Goal: Navigation & Orientation: Find specific page/section

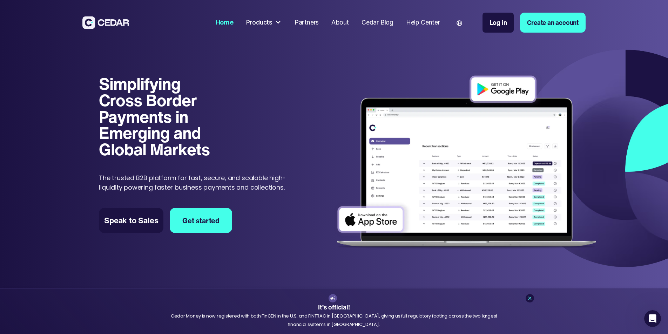
click at [273, 24] on div "Products" at bounding box center [259, 22] width 26 height 9
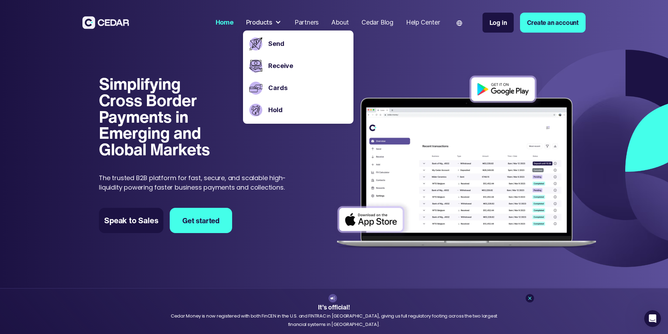
click at [300, 192] on p "The trusted B2B platform for fast, secure, and scalable high-liquidity powering…" at bounding box center [199, 182] width 201 height 19
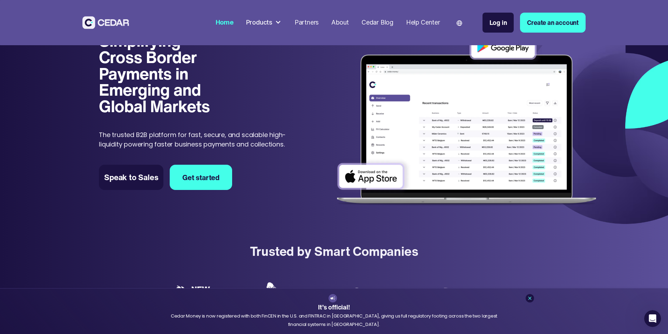
scroll to position [175, 0]
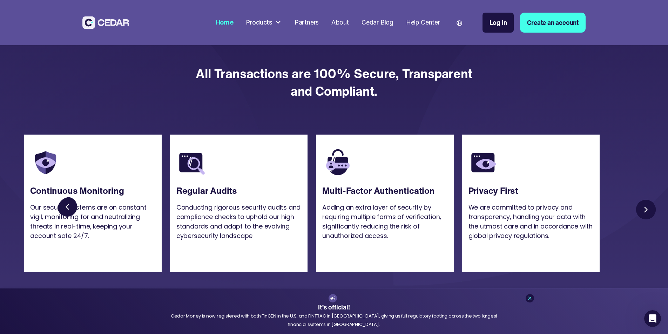
click at [316, 116] on h4 "All Transactions are 100% Secure, Transparent and Compliant." at bounding box center [334, 86] width 286 height 59
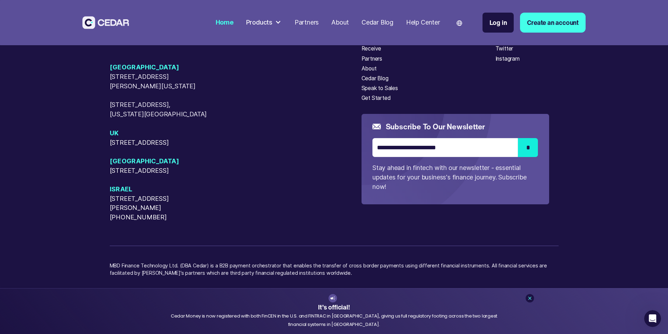
scroll to position [3848, 0]
click at [532, 299] on icon at bounding box center [530, 299] width 6 height 6
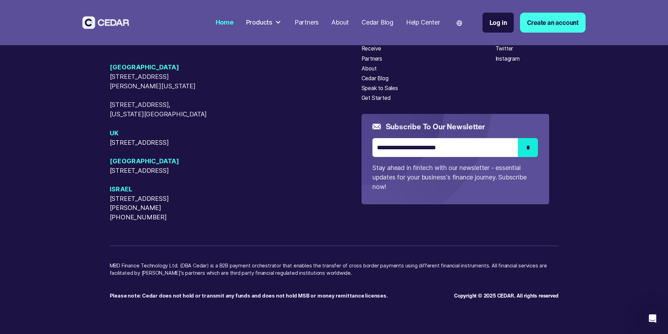
click at [319, 21] on div "Partners" at bounding box center [307, 22] width 24 height 9
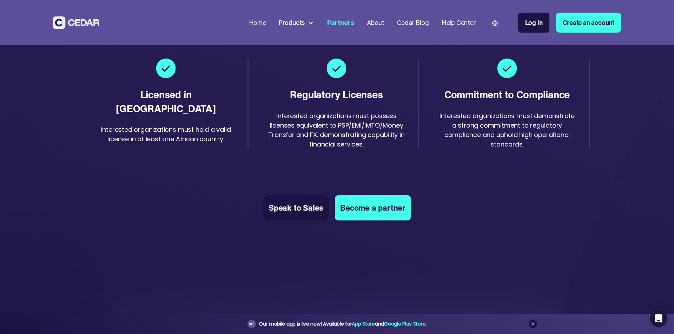
scroll to position [1403, 0]
